Goal: Information Seeking & Learning: Learn about a topic

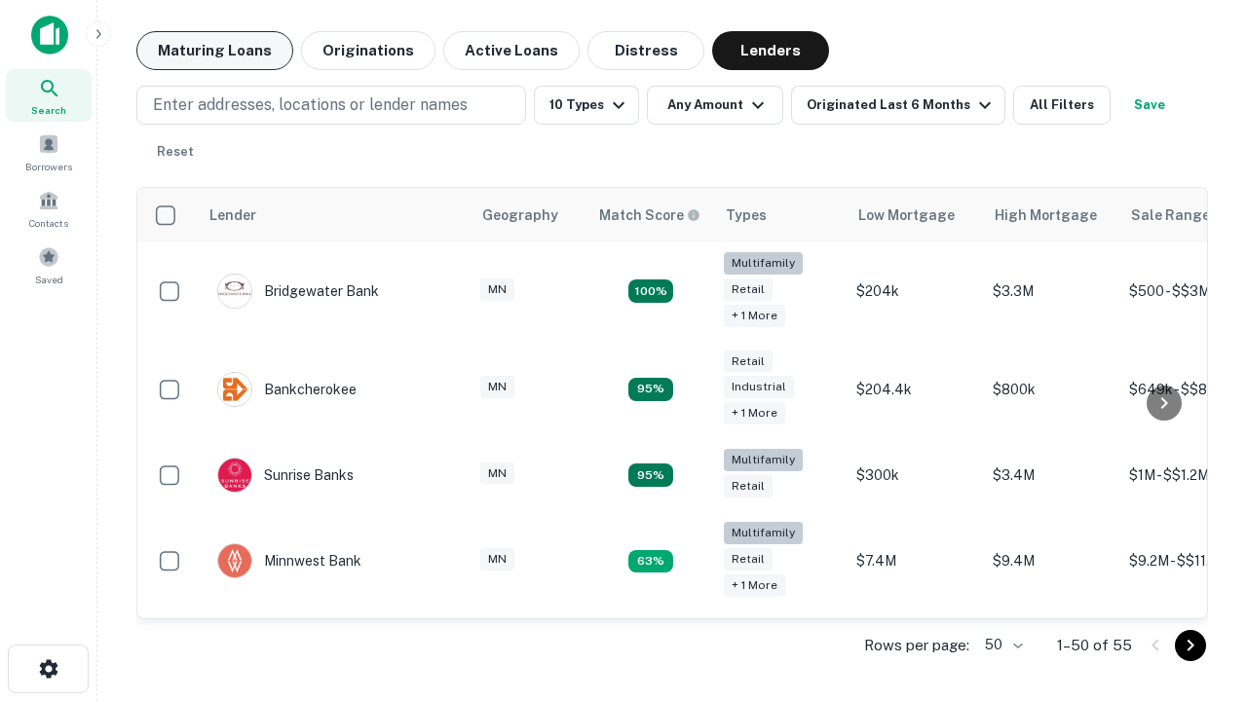
click at [214, 51] on button "Maturing Loans" at bounding box center [214, 50] width 157 height 39
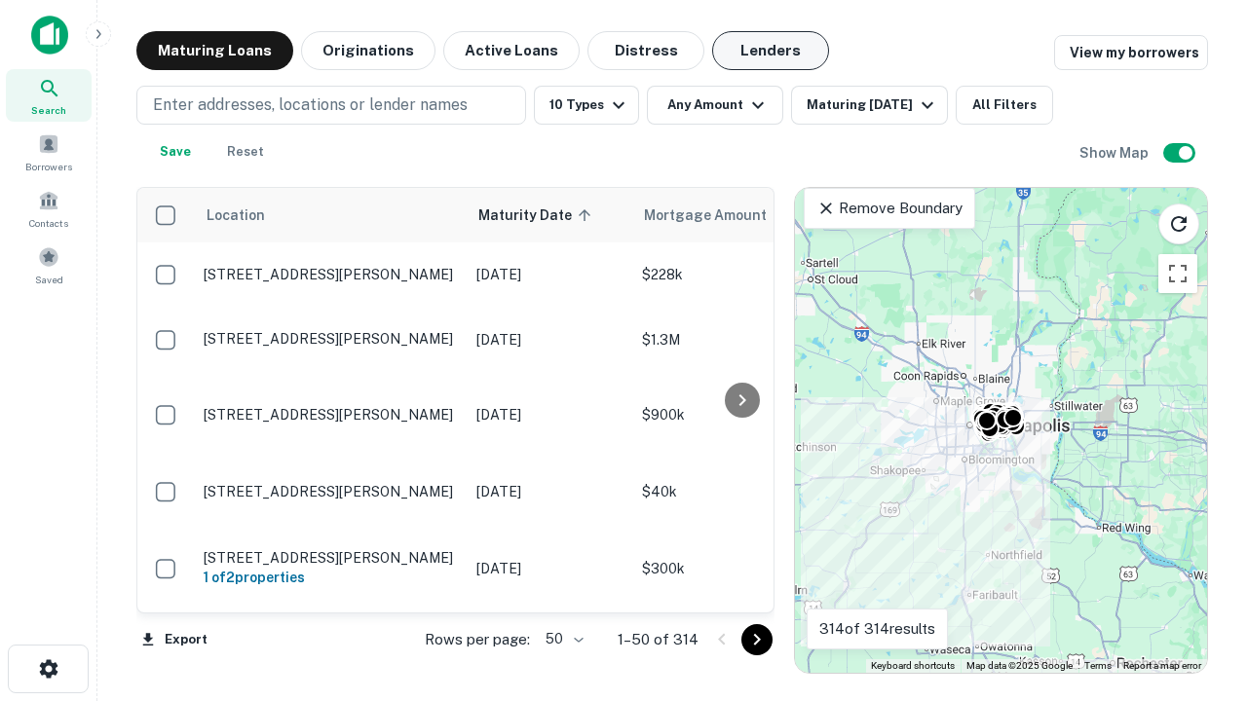
click at [770, 51] on button "Lenders" at bounding box center [770, 50] width 117 height 39
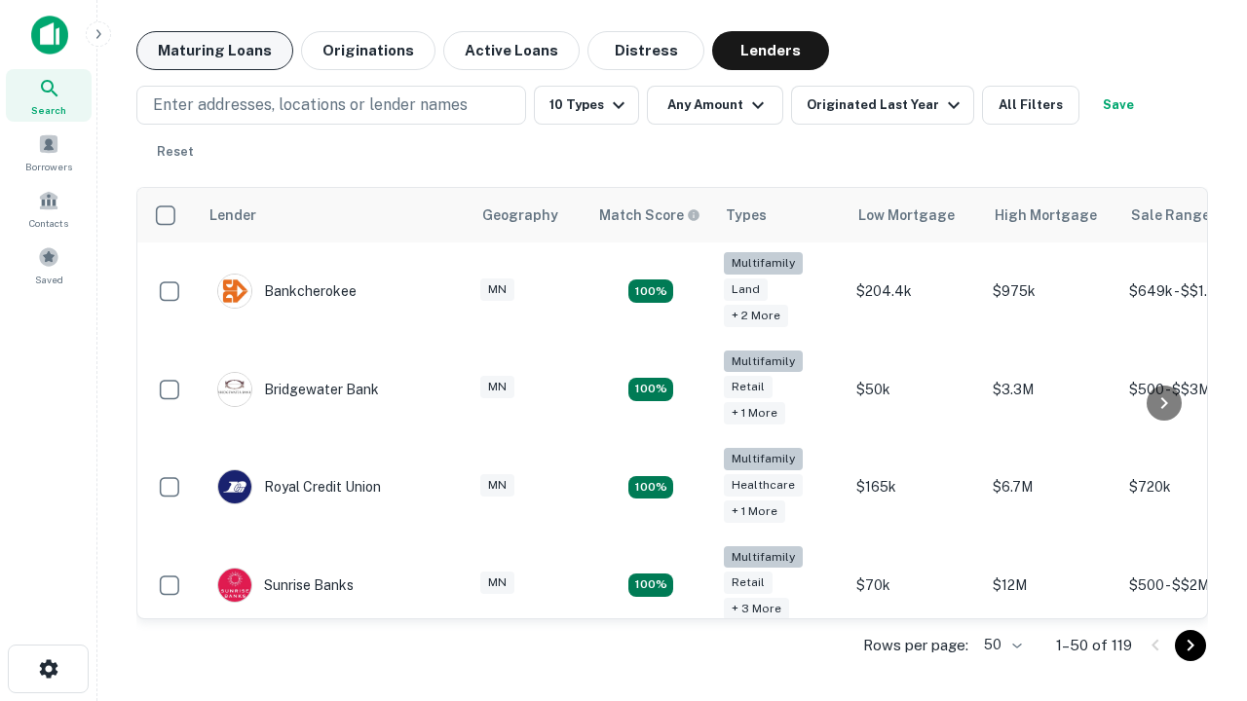
click at [214, 51] on button "Maturing Loans" at bounding box center [214, 50] width 157 height 39
